Goal: Information Seeking & Learning: Learn about a topic

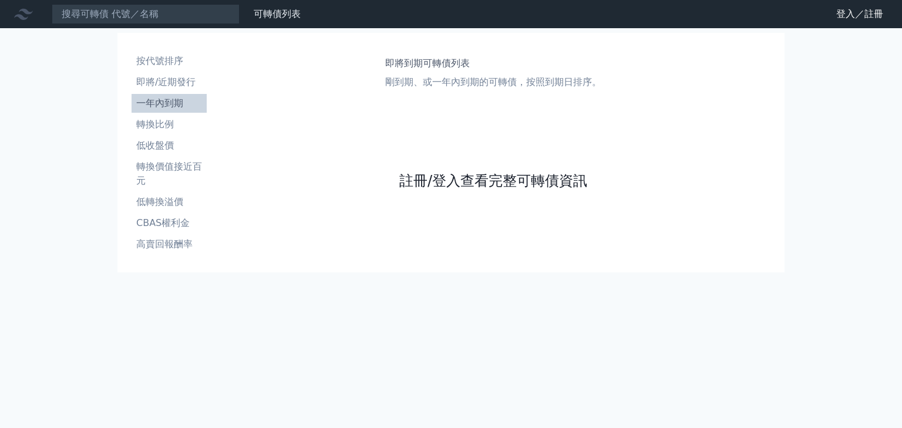
click at [500, 184] on link "註冊/登入查看完整可轉債資訊" at bounding box center [493, 180] width 188 height 19
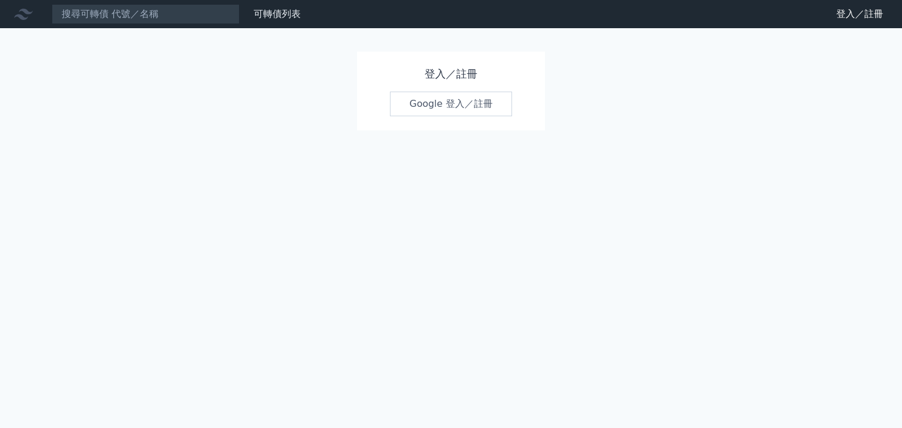
click at [476, 102] on link "Google 登入／註冊" at bounding box center [451, 104] width 122 height 25
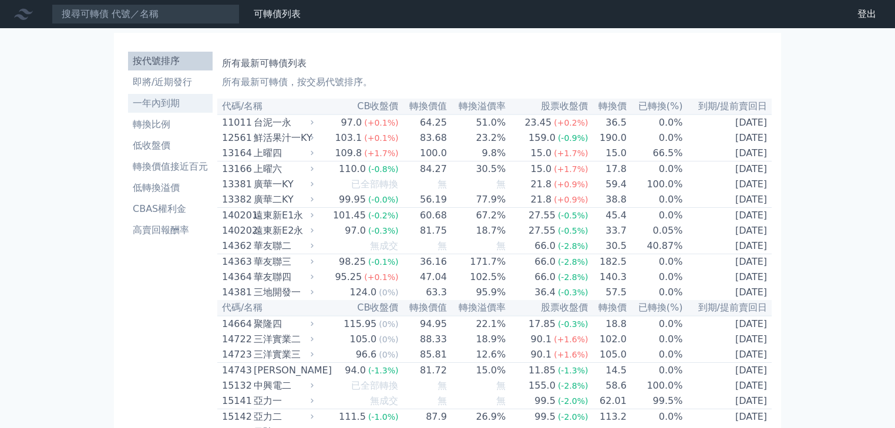
click at [164, 103] on li "一年內到期" at bounding box center [170, 103] width 85 height 14
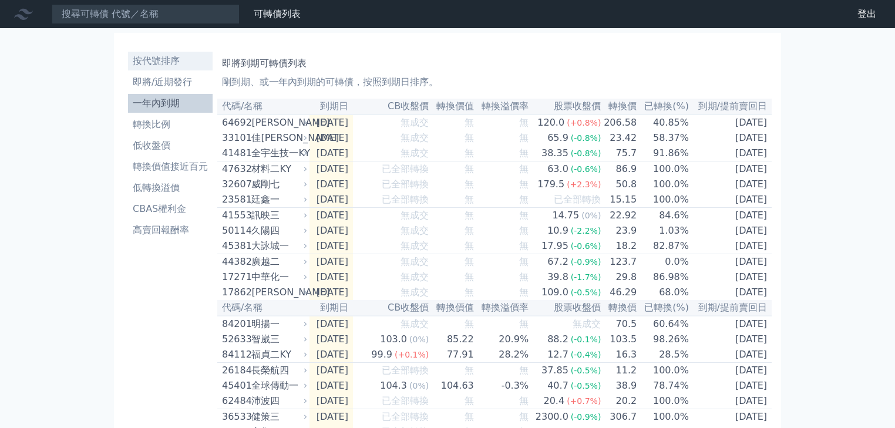
click at [174, 64] on li "按代號排序" at bounding box center [170, 61] width 85 height 14
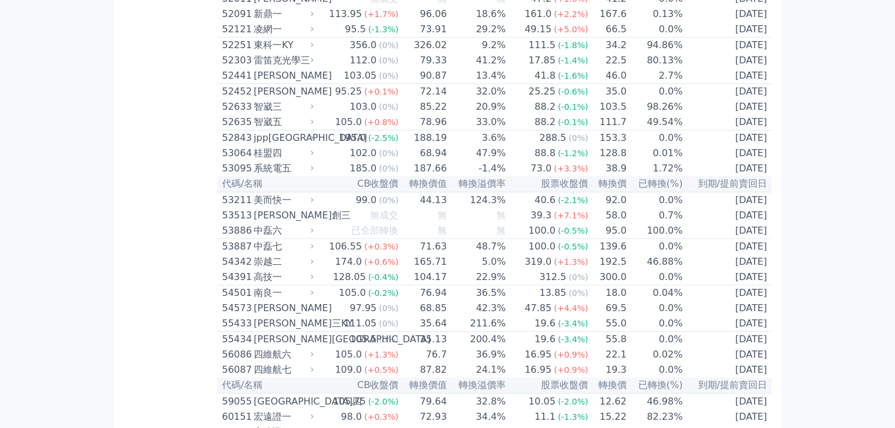
scroll to position [3742, 0]
